Goal: Task Accomplishment & Management: Use online tool/utility

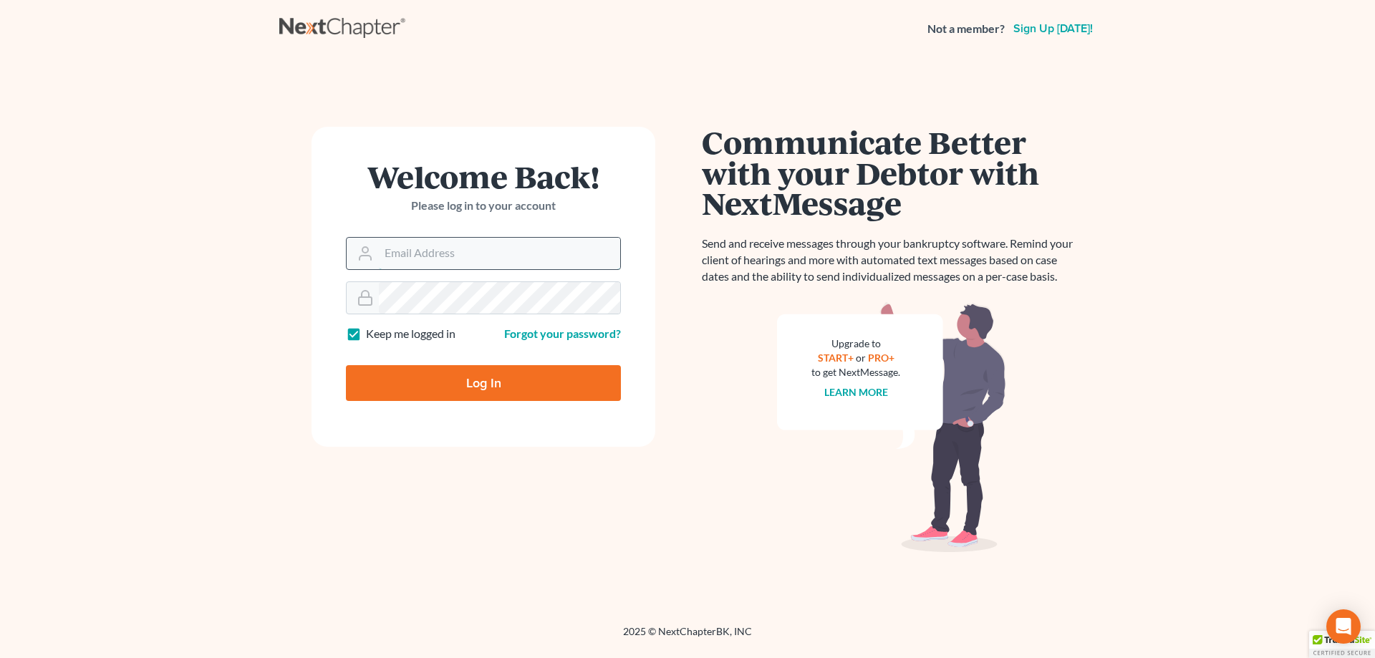
click at [410, 256] on input "Email Address" at bounding box center [499, 254] width 241 height 32
type input "jhhenry2000@yahoo.com"
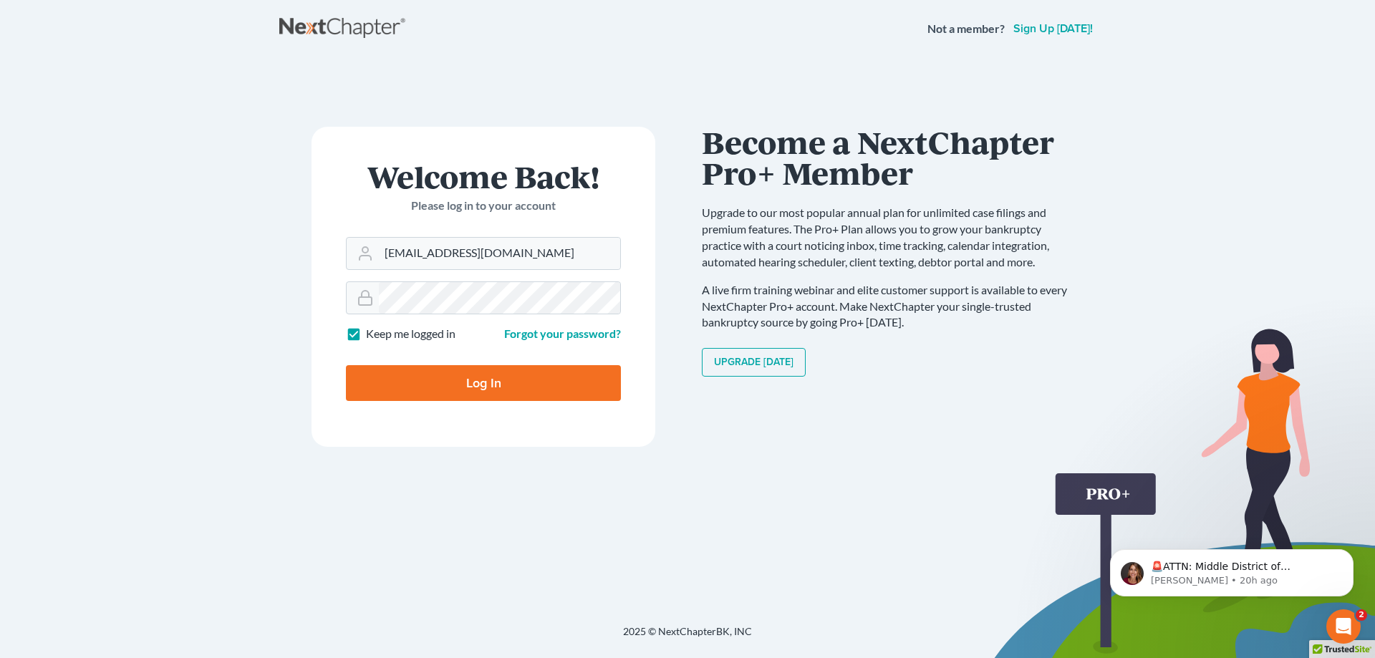
click at [366, 337] on label "Keep me logged in" at bounding box center [411, 334] width 90 height 16
click at [372, 335] on input "Keep me logged in" at bounding box center [376, 330] width 9 height 9
checkbox input "false"
click at [473, 382] on input "Log In" at bounding box center [483, 383] width 275 height 36
type input "Thinking..."
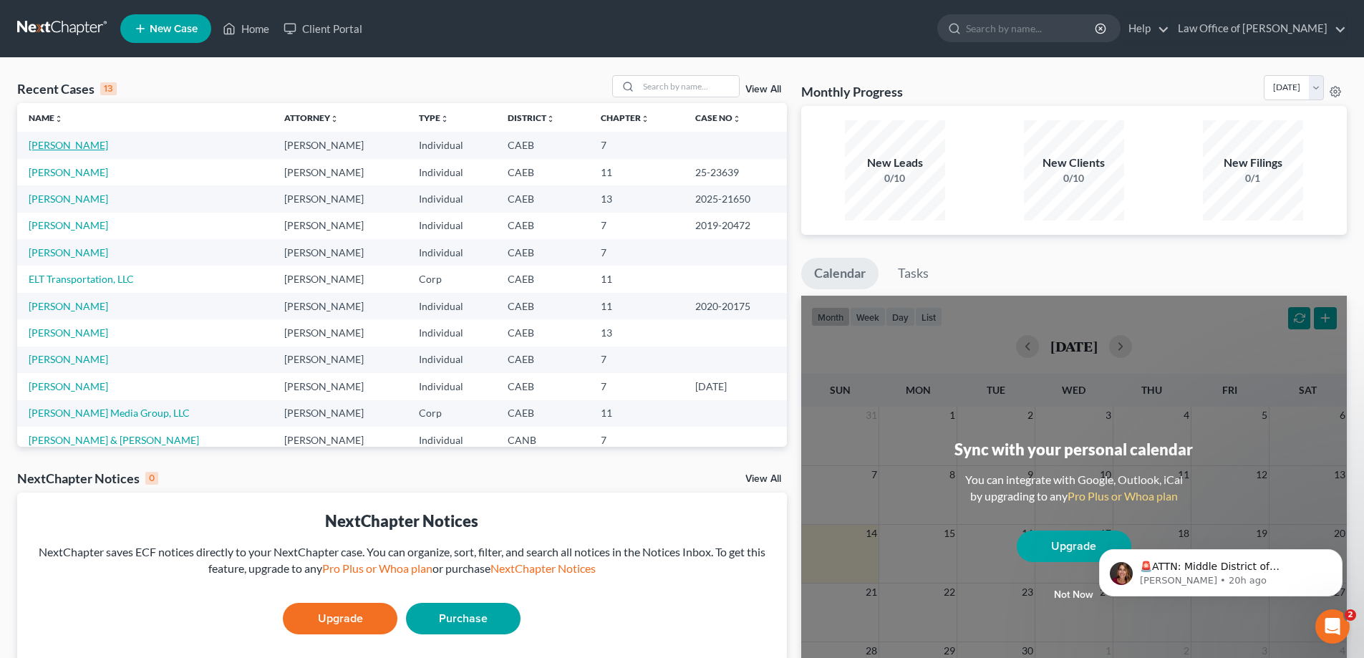
click at [57, 147] on link "Acero, Deseray" at bounding box center [69, 145] width 80 height 12
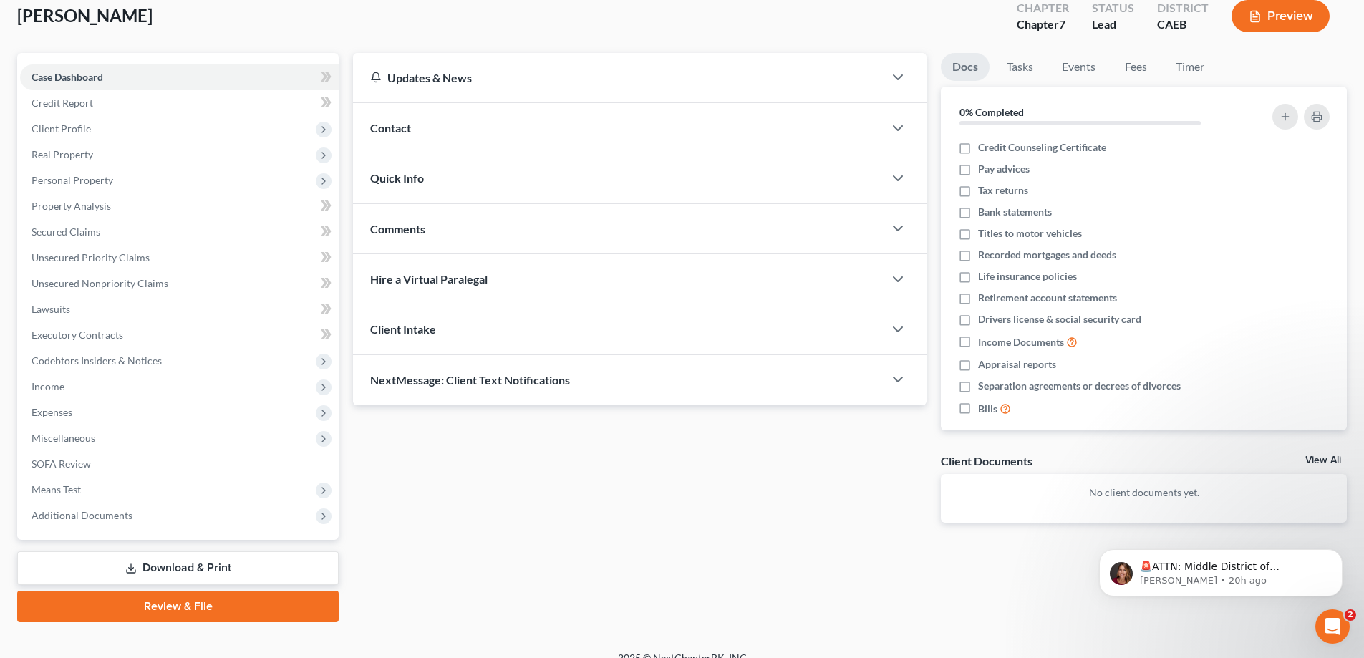
scroll to position [103, 0]
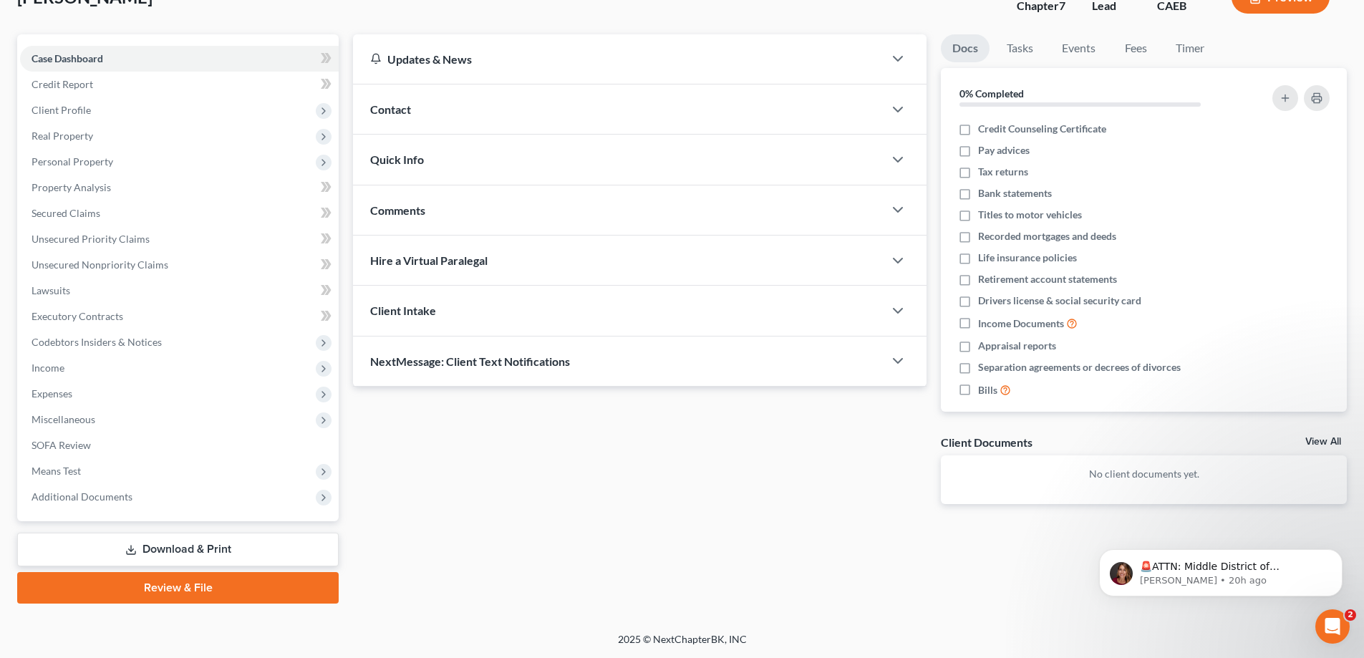
click at [161, 549] on link "Download & Print" at bounding box center [178, 550] width 322 height 34
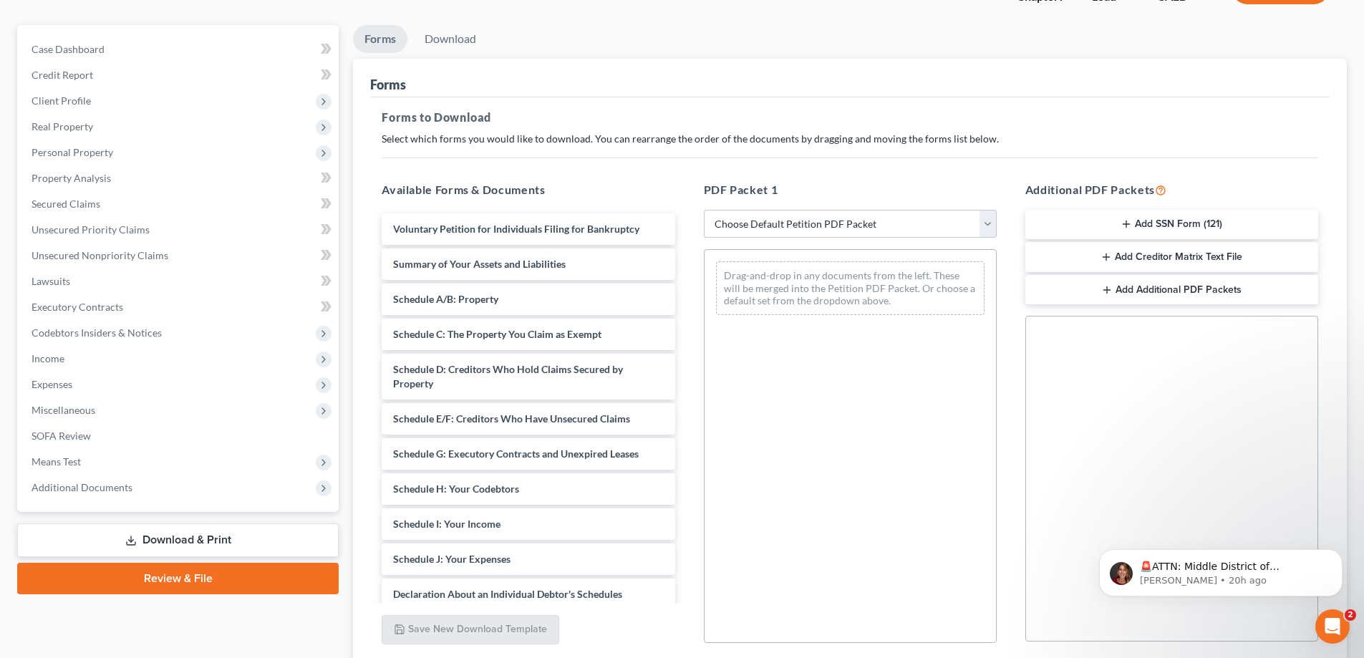
scroll to position [121, 0]
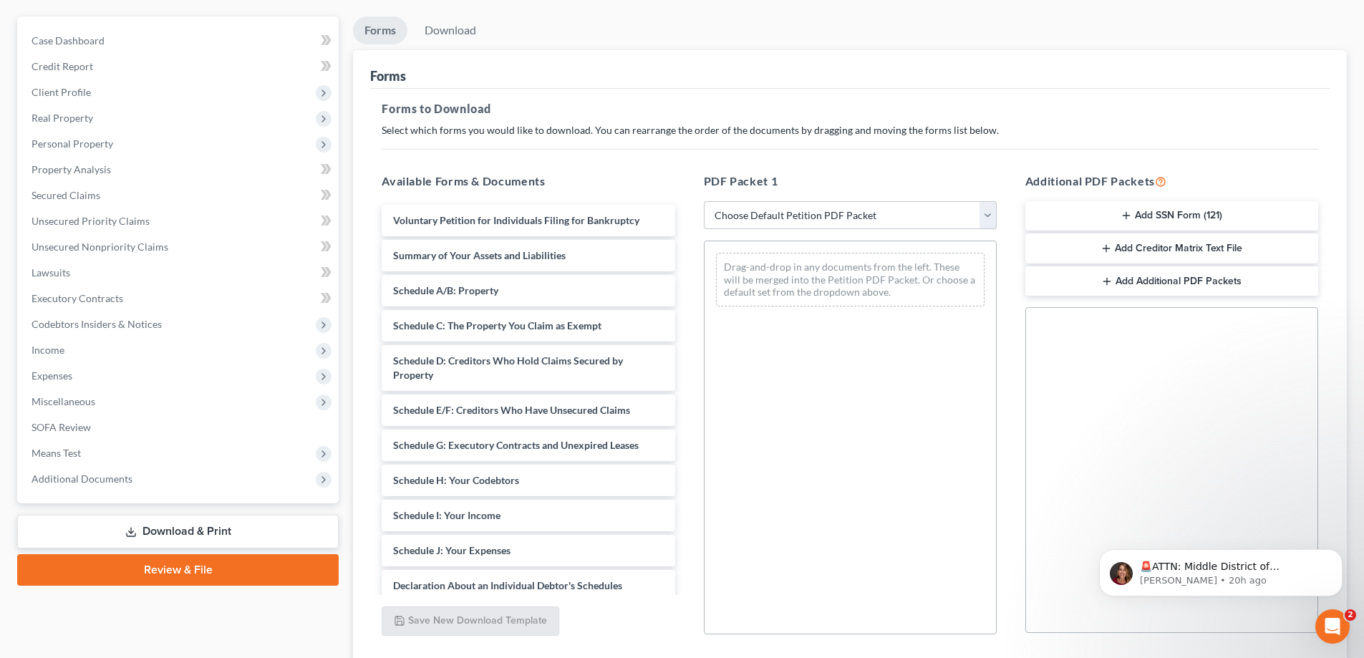
click at [981, 216] on select "Choose Default Petition PDF Packet Complete Bankruptcy Petition (all forms and …" at bounding box center [850, 215] width 293 height 29
select select "0"
click at [704, 201] on select "Choose Default Petition PDF Packet Complete Bankruptcy Petition (all forms and …" at bounding box center [850, 215] width 293 height 29
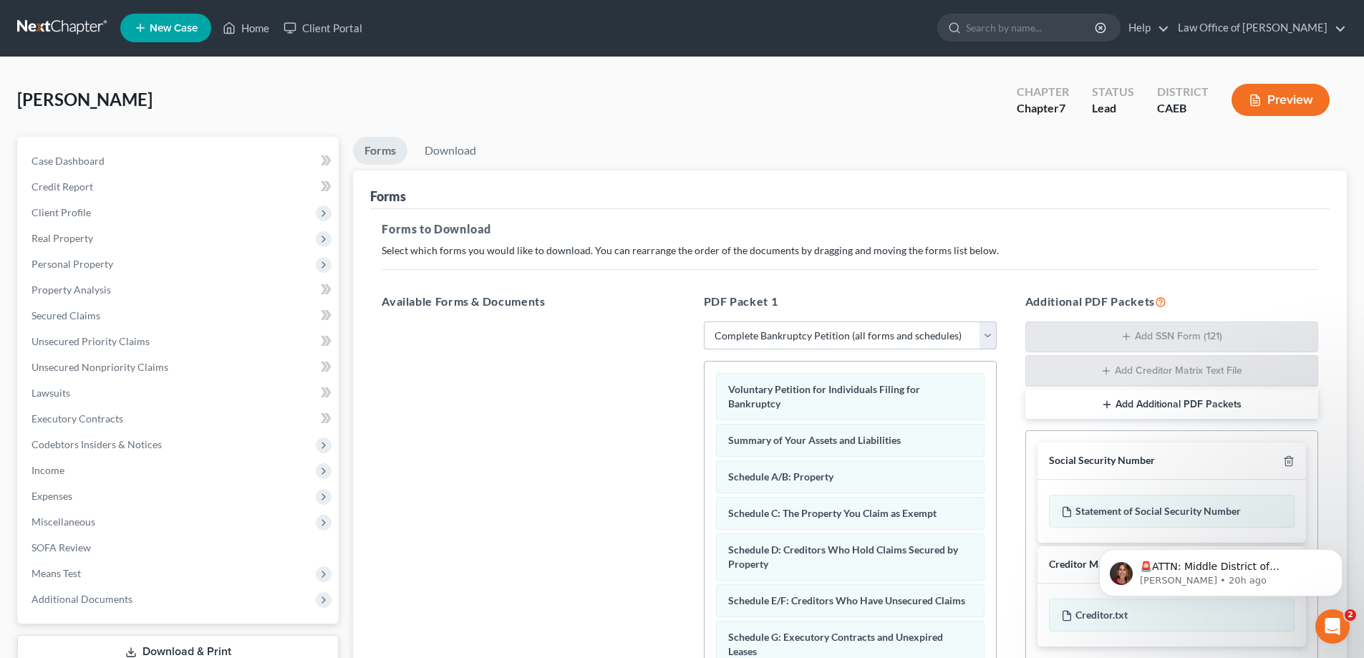
scroll to position [0, 0]
click at [1334, 26] on link "Law Office of Judson H. Henry" at bounding box center [1258, 29] width 175 height 26
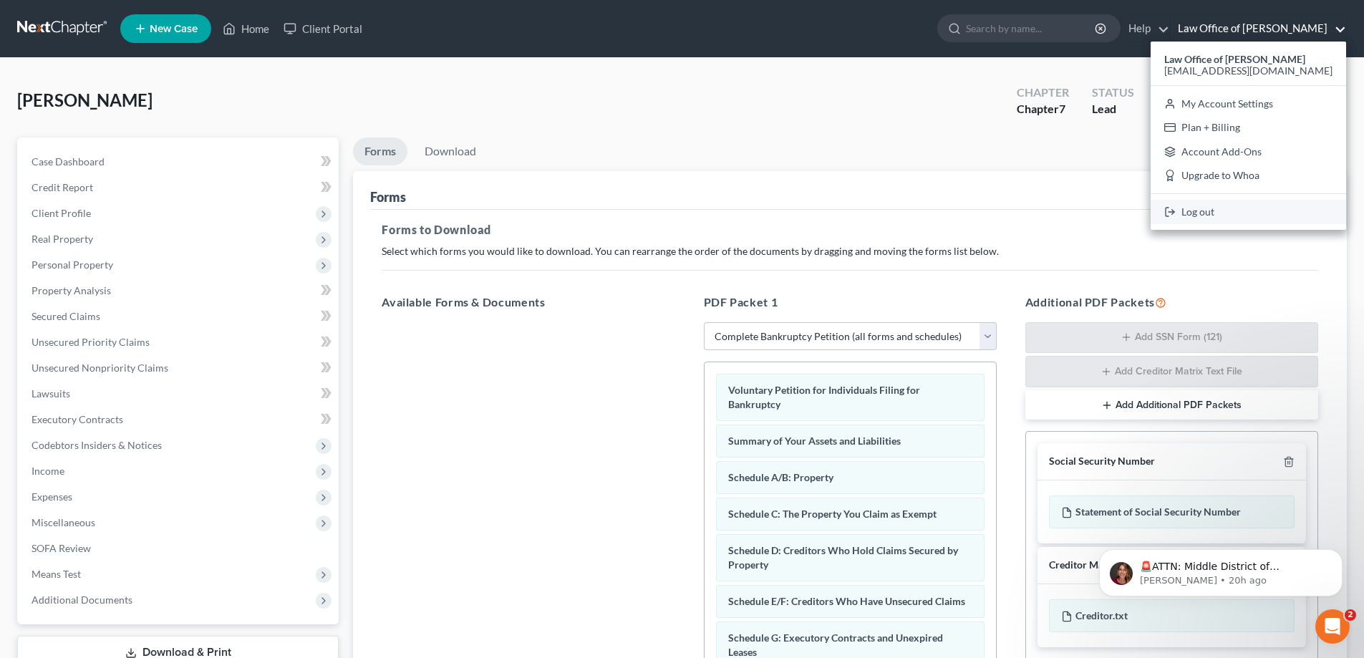
click at [1223, 211] on link "Log out" at bounding box center [1249, 212] width 196 height 24
